Goal: Task Accomplishment & Management: Use online tool/utility

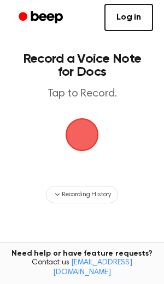
click at [123, 111] on main "Record a Voice Note for Docs Tap to Record. Recording History Tired of copying …" at bounding box center [82, 175] width 164 height 350
click at [81, 131] on span "button" at bounding box center [82, 135] width 60 height 60
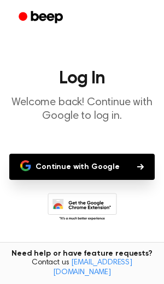
click at [104, 167] on button "Continue with Google" at bounding box center [81, 167] width 145 height 26
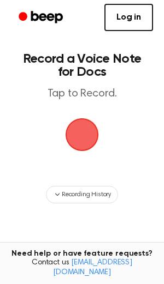
click at [85, 124] on span "button" at bounding box center [81, 134] width 61 height 61
